Goal: Transaction & Acquisition: Purchase product/service

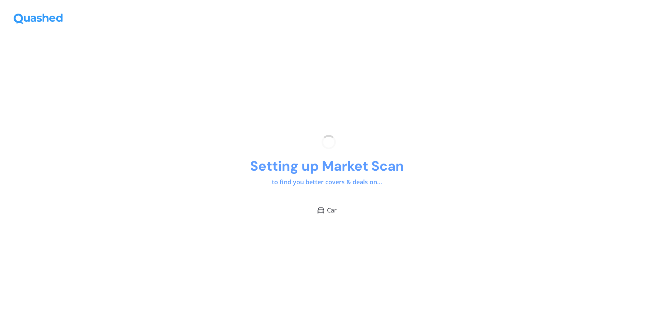
click at [435, 12] on div at bounding box center [327, 13] width 654 height 26
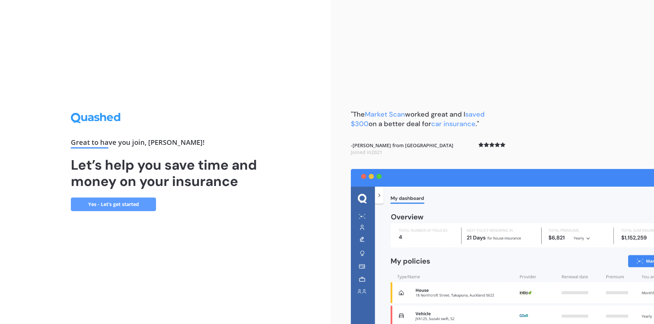
click at [116, 205] on link "Yes - Let’s get started" at bounding box center [113, 205] width 85 height 14
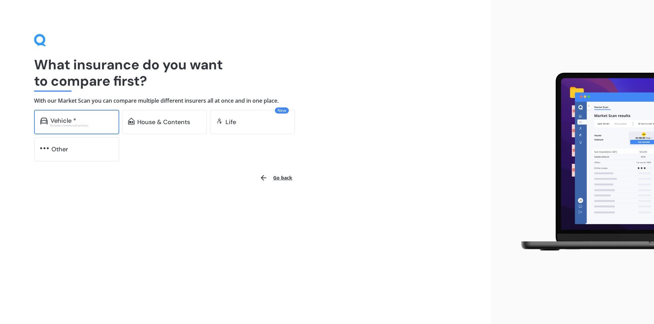
click at [96, 128] on div "Vehicle * Excludes commercial vehicles" at bounding box center [76, 122] width 85 height 25
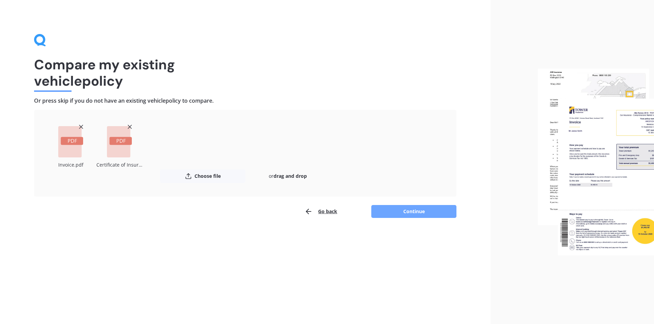
click at [408, 212] on button "Continue" at bounding box center [413, 211] width 85 height 13
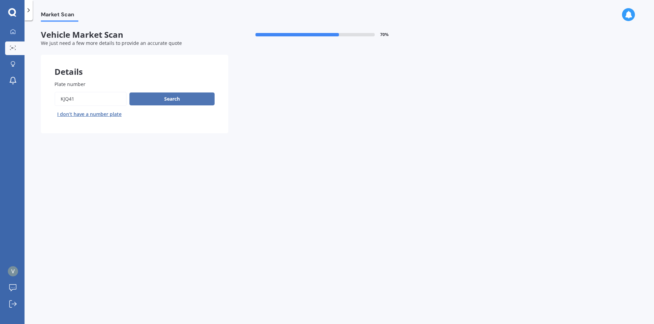
click at [164, 98] on button "Search" at bounding box center [171, 99] width 85 height 13
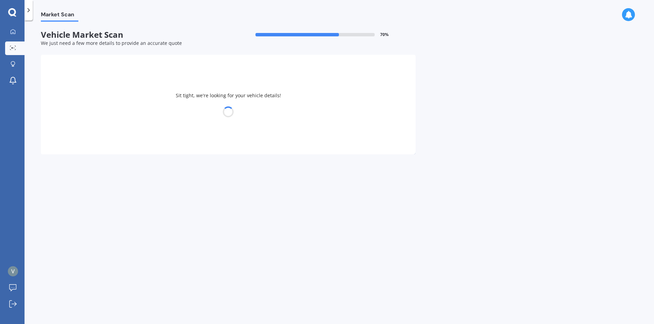
select select "VOLKSWAGEN"
select select "POLO"
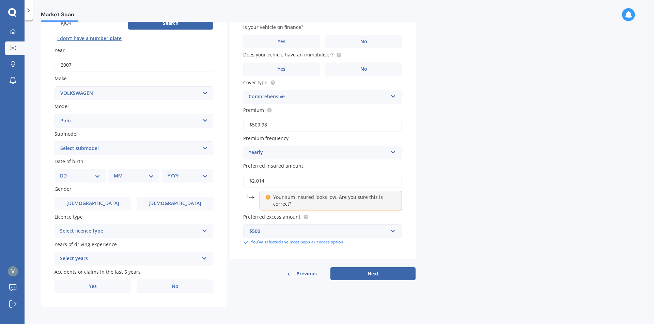
scroll to position [76, 0]
click at [86, 147] on select "Select submodel (All other) 1.2L tsi 1.4 1.4 TDI Blue Motion 1.4 Diesel Cross P…" at bounding box center [133, 148] width 159 height 14
select select "(ALL OTHER)"
click at [54, 141] on select "Select submodel (All other) 1.2L tsi 1.4 1.4 TDI Blue Motion 1.4 Diesel Cross P…" at bounding box center [133, 148] width 159 height 14
click at [94, 179] on select "DD 01 02 03 04 05 06 07 08 09 10 11 12 13 14 15 16 17 18 19 20 21 22 23 24 25 2…" at bounding box center [80, 175] width 40 height 7
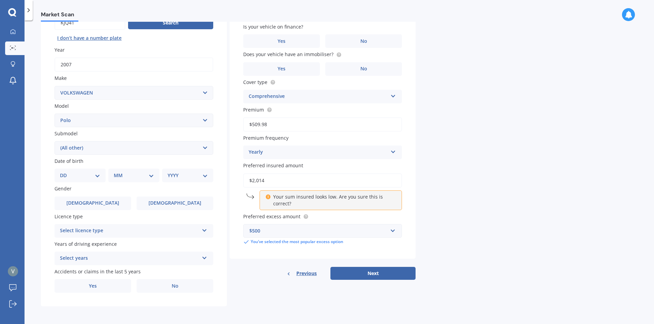
select select "09"
click at [65, 172] on select "DD 01 02 03 04 05 06 07 08 09 10 11 12 13 14 15 16 17 18 19 20 21 22 23 24 25 2…" at bounding box center [80, 175] width 40 height 7
click at [154, 174] on div "MM 01 02 03 04 05 06 07 08 09 10 11 12" at bounding box center [135, 176] width 48 height 14
click at [150, 177] on select "MM 01 02 03 04 05 06 07 08 09 10 11 12" at bounding box center [134, 175] width 37 height 7
select select "05"
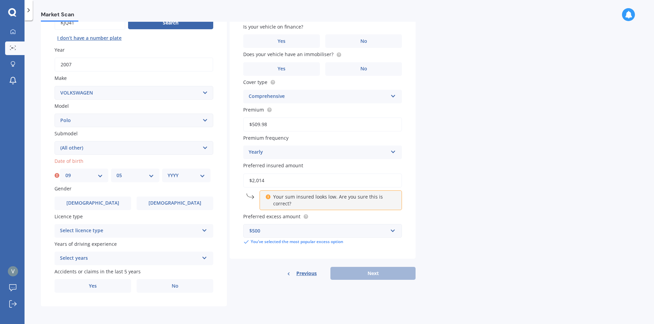
click at [116, 172] on select "MM 01 02 03 04 05 06 07 08 09 10 11 12" at bounding box center [134, 175] width 37 height 7
click at [203, 176] on select "YYYY 2025 2024 2023 2022 2021 2020 2019 2018 2017 2016 2015 2014 2013 2012 2011…" at bounding box center [186, 175] width 37 height 7
select select "1991"
click at [168, 172] on select "YYYY 2025 2024 2023 2022 2021 2020 2019 2018 2017 2016 2015 2014 2013 2012 2011…" at bounding box center [186, 175] width 37 height 7
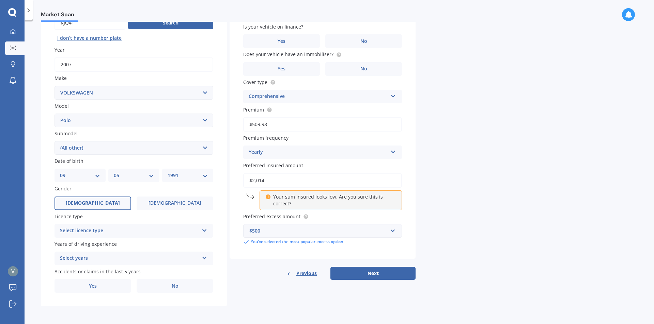
click at [101, 201] on label "Male" at bounding box center [92, 204] width 77 height 14
click at [0, 0] on input "Male" at bounding box center [0, 0] width 0 height 0
click at [100, 233] on div "Select licence type" at bounding box center [129, 231] width 139 height 8
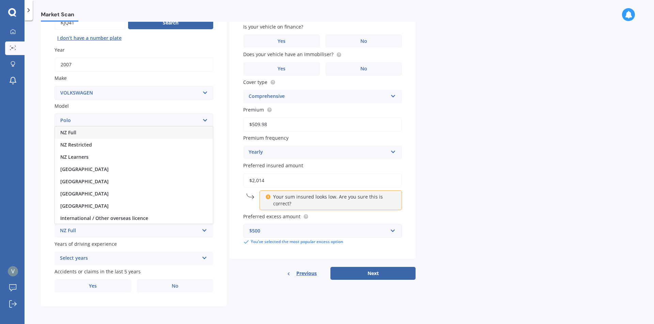
click at [95, 136] on div "NZ Full" at bounding box center [134, 133] width 158 height 12
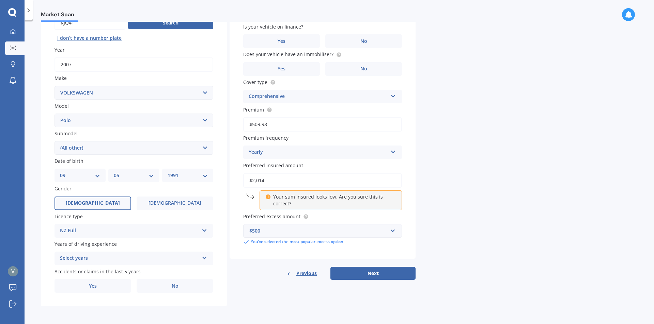
click at [105, 257] on div "Select years" at bounding box center [129, 259] width 139 height 8
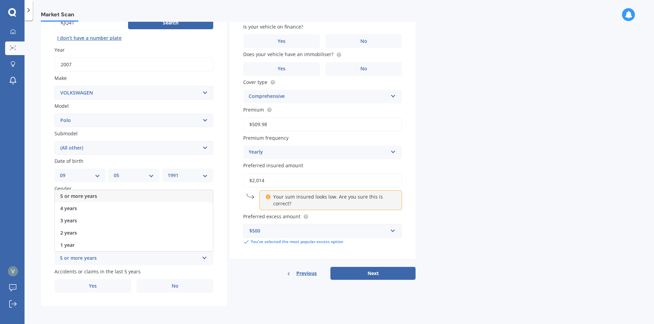
click at [99, 197] on div "5 or more years" at bounding box center [134, 196] width 158 height 12
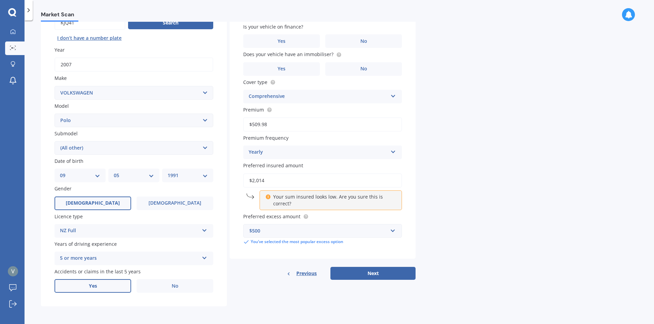
click at [101, 286] on label "Yes" at bounding box center [92, 287] width 77 height 14
click at [0, 0] on input "Yes" at bounding box center [0, 0] width 0 height 0
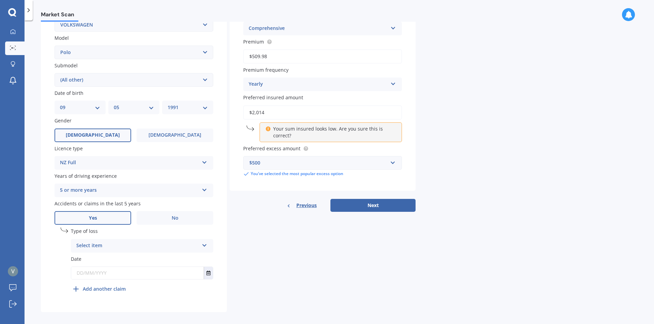
scroll to position [150, 0]
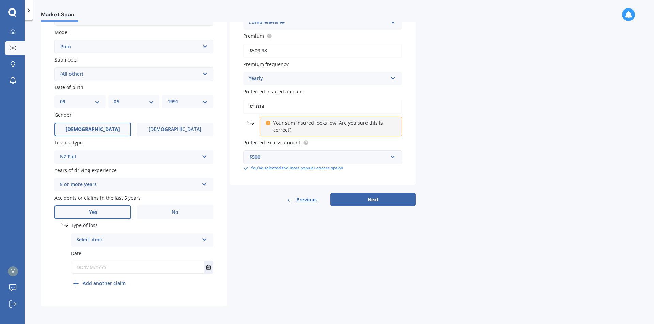
click at [109, 241] on div "Select item" at bounding box center [137, 240] width 123 height 8
click at [112, 254] on span "At fault accident" at bounding box center [96, 253] width 38 height 6
click at [211, 272] on button "Select date" at bounding box center [208, 268] width 9 height 12
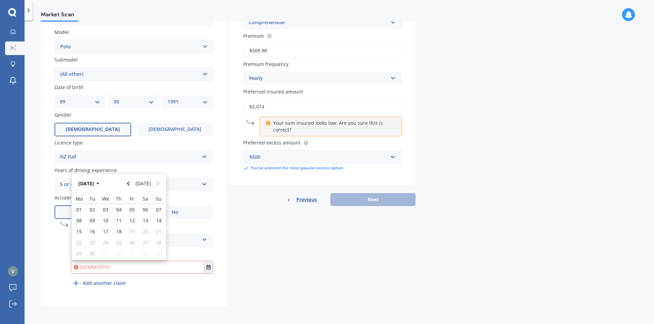
click at [158, 272] on input "text" at bounding box center [137, 268] width 132 height 12
click at [202, 267] on input "text" at bounding box center [137, 268] width 132 height 12
click at [213, 282] on div "undefined 1 Type of loss At fault accident At fault accident Not at fault accid…" at bounding box center [142, 256] width 142 height 68
click at [209, 267] on icon "Select date" at bounding box center [208, 267] width 4 height 5
click at [209, 240] on div "At fault accident At fault accident Not at fault accident" at bounding box center [142, 241] width 142 height 14
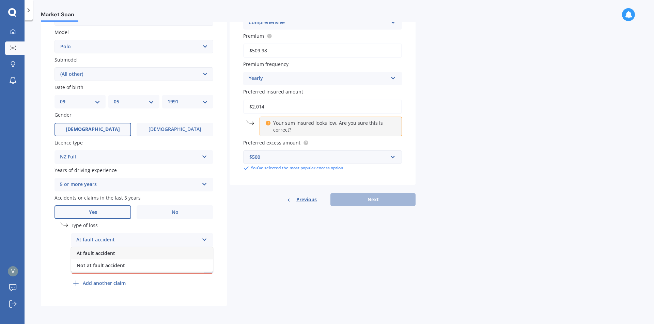
click at [224, 273] on div "Plate number Search I don’t have a number plate Year 2007 Make Select make AC A…" at bounding box center [134, 112] width 186 height 390
click at [205, 270] on button "Select date" at bounding box center [208, 268] width 9 height 12
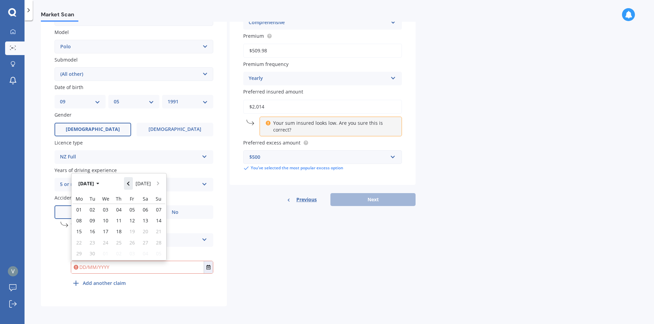
click at [129, 184] on icon "Navigate back" at bounding box center [128, 184] width 2 height 4
click at [129, 184] on icon "Navigate back" at bounding box center [128, 183] width 3 height 5
click at [129, 184] on icon "Navigate back" at bounding box center [128, 184] width 2 height 4
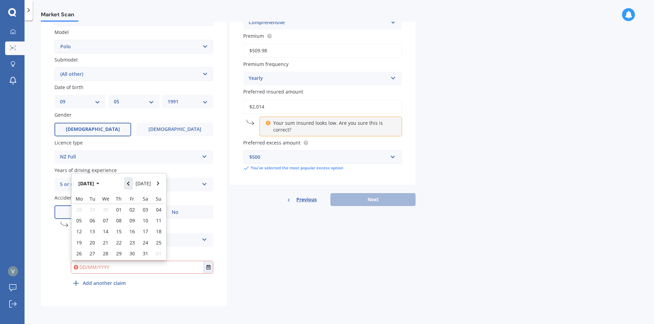
click at [129, 184] on icon "Navigate back" at bounding box center [128, 184] width 2 height 4
click at [129, 184] on icon "Navigate back" at bounding box center [128, 181] width 3 height 5
click at [129, 184] on icon "Navigate back" at bounding box center [128, 183] width 3 height 5
click at [129, 184] on icon "Navigate back" at bounding box center [128, 184] width 2 height 4
click at [129, 184] on icon "Navigate back" at bounding box center [128, 181] width 3 height 5
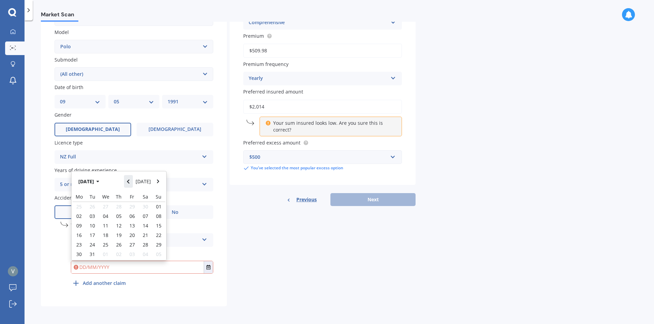
click at [129, 184] on icon "Navigate back" at bounding box center [128, 181] width 3 height 5
click at [129, 184] on icon "Navigate back" at bounding box center [128, 183] width 3 height 5
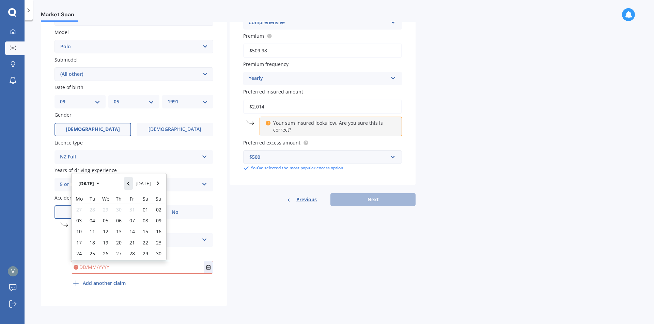
click at [129, 183] on icon "Navigate back" at bounding box center [128, 183] width 3 height 5
click at [128, 183] on icon "Navigate back" at bounding box center [128, 183] width 3 height 5
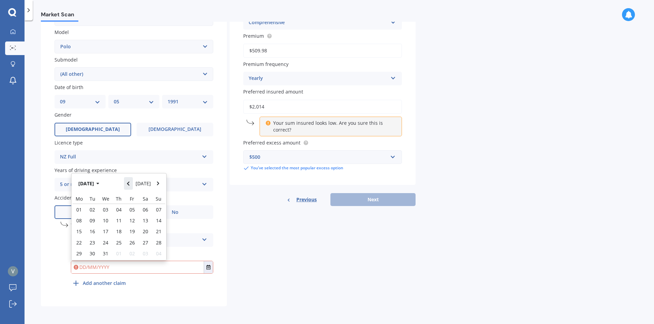
click at [128, 183] on icon "Navigate back" at bounding box center [128, 183] width 3 height 5
click at [184, 250] on label "Date" at bounding box center [142, 253] width 142 height 7
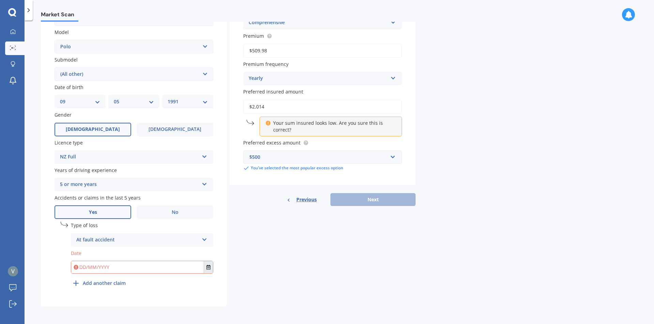
click at [207, 265] on icon "Select date" at bounding box center [208, 267] width 4 height 5
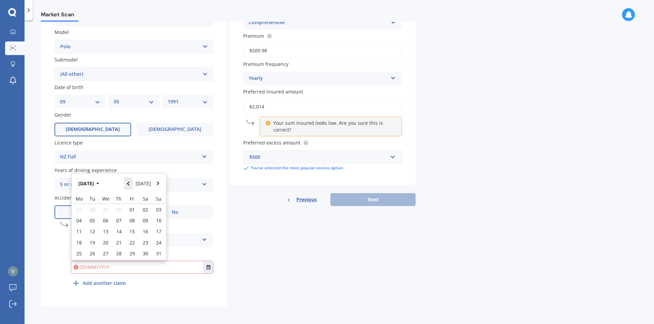
click at [131, 187] on button "Navigate back" at bounding box center [128, 183] width 9 height 12
click at [131, 187] on button "Navigate back" at bounding box center [128, 181] width 9 height 12
click at [139, 210] on div "02" at bounding box center [145, 209] width 13 height 11
type input "02/09/2023"
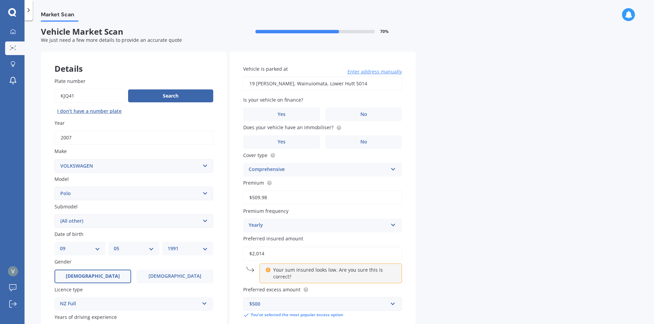
scroll to position [0, 0]
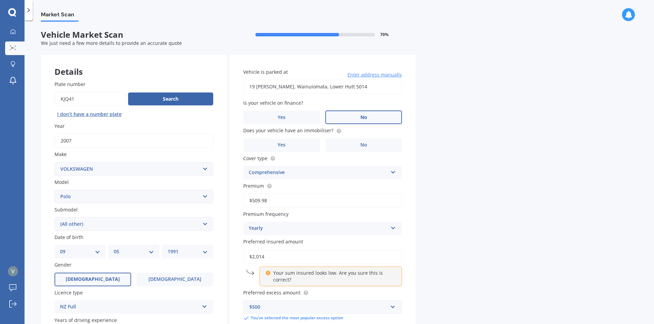
click at [380, 117] on label "No" at bounding box center [363, 118] width 77 height 14
click at [0, 0] on input "No" at bounding box center [0, 0] width 0 height 0
drag, startPoint x: 255, startPoint y: 142, endPoint x: 271, endPoint y: 170, distance: 31.8
click at [254, 142] on label "Yes" at bounding box center [281, 146] width 77 height 14
click at [0, 0] on input "Yes" at bounding box center [0, 0] width 0 height 0
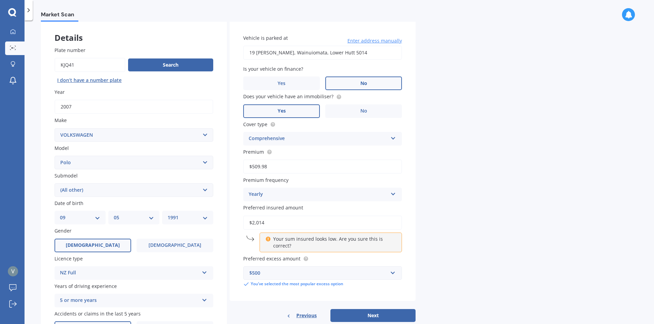
scroll to position [68, 0]
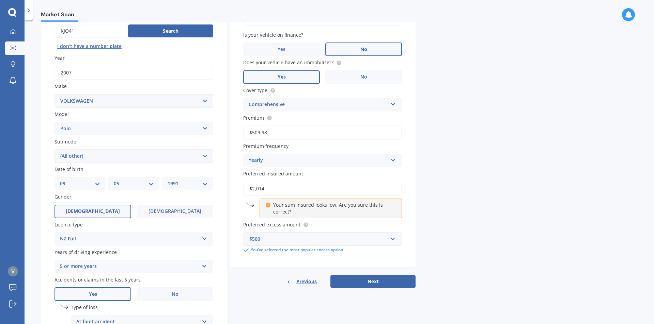
drag, startPoint x: 275, startPoint y: 191, endPoint x: 250, endPoint y: 189, distance: 25.6
click at [250, 189] on input "$2,014" at bounding box center [322, 189] width 159 height 14
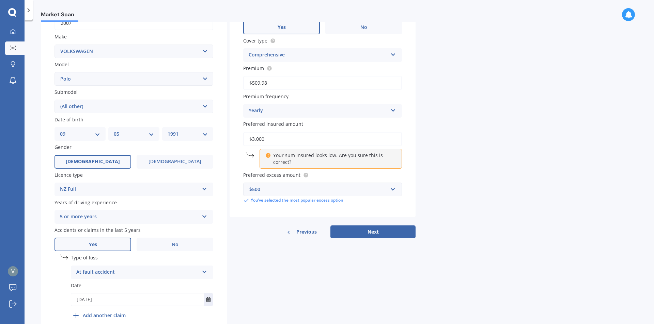
scroll to position [136, 0]
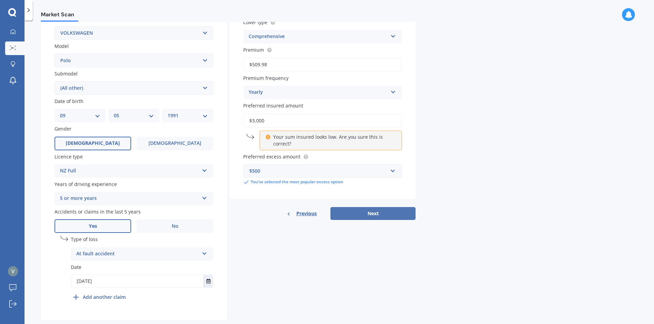
type input "$3,000"
click at [358, 213] on button "Next" at bounding box center [372, 213] width 85 height 13
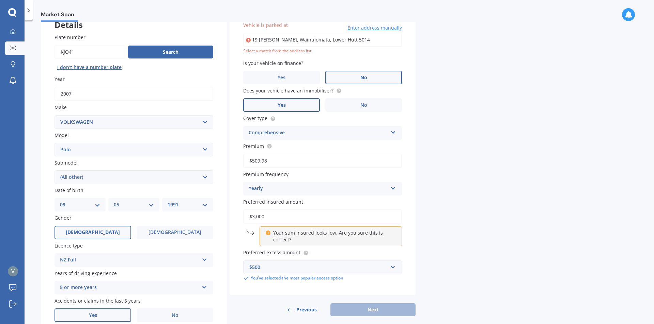
scroll to position [47, 0]
type input "19 Brian Hughes Road, Wainuiomata, Lower Hutt 5014"
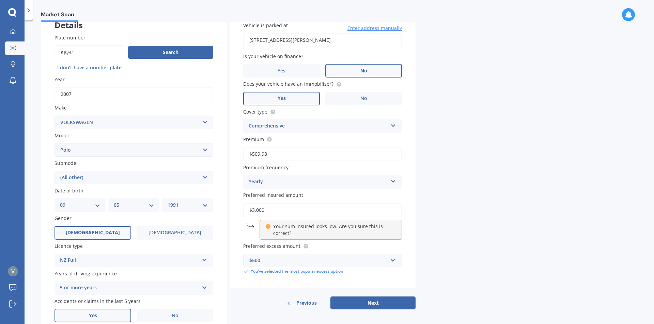
click at [375, 305] on button "Next" at bounding box center [372, 303] width 85 height 13
select select "09"
select select "05"
select select "1991"
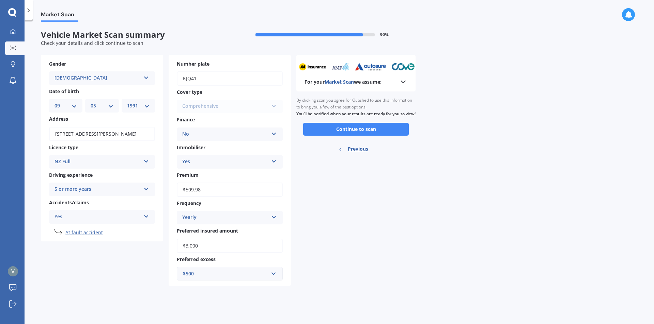
scroll to position [0, 0]
click at [355, 134] on button "Continue to scan" at bounding box center [356, 129] width 106 height 13
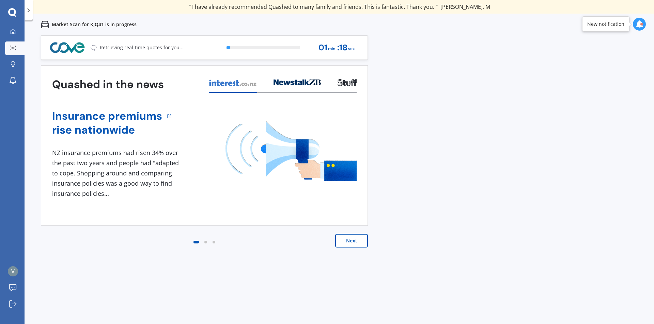
click at [350, 238] on button "Next" at bounding box center [351, 241] width 33 height 14
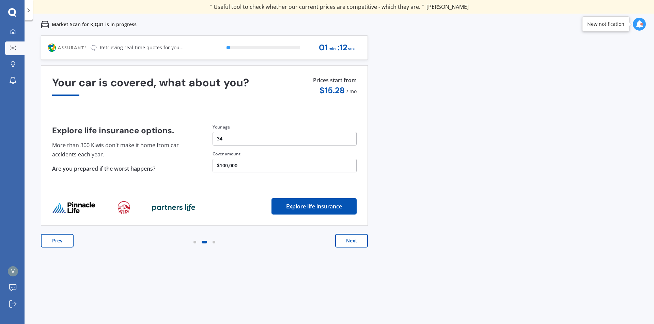
click at [359, 245] on button "Next" at bounding box center [351, 241] width 33 height 14
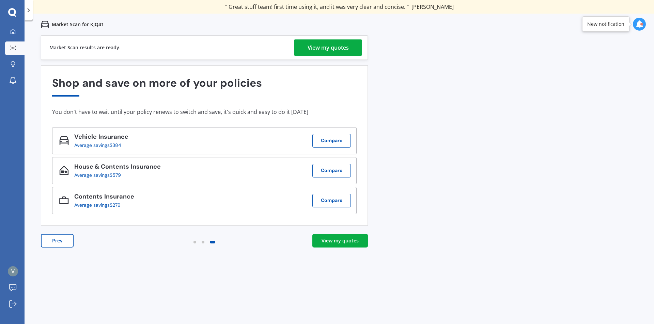
click at [342, 47] on div "View my quotes" at bounding box center [327, 47] width 41 height 16
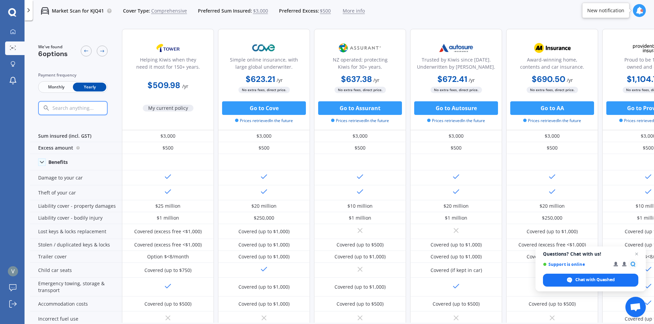
click at [57, 88] on span "Monthly" at bounding box center [55, 87] width 33 height 9
click at [90, 86] on span "Yearly" at bounding box center [89, 87] width 33 height 9
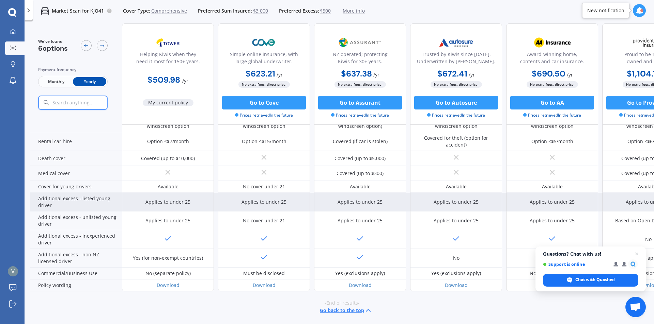
scroll to position [286, 0]
